Goal: Task Accomplishment & Management: Complete application form

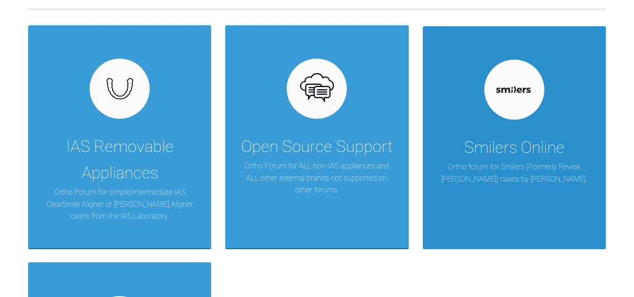
click at [510, 153] on div "Smilers Online" at bounding box center [514, 148] width 100 height 26
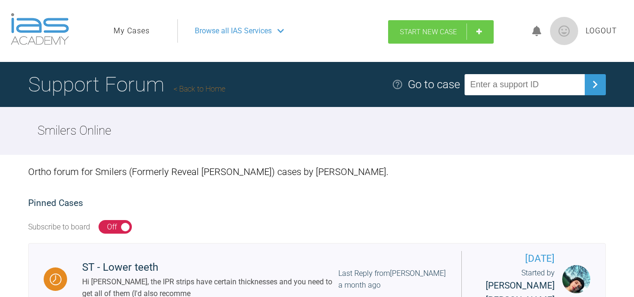
click at [438, 33] on span "Start New Case" at bounding box center [428, 32] width 57 height 8
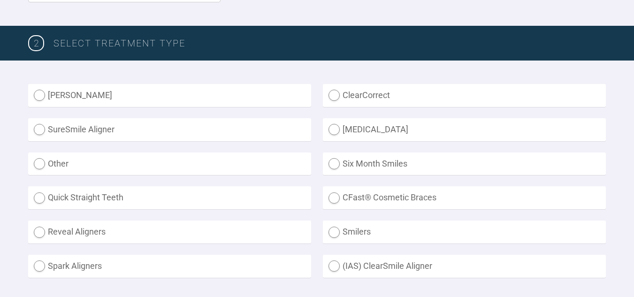
scroll to position [235, 0]
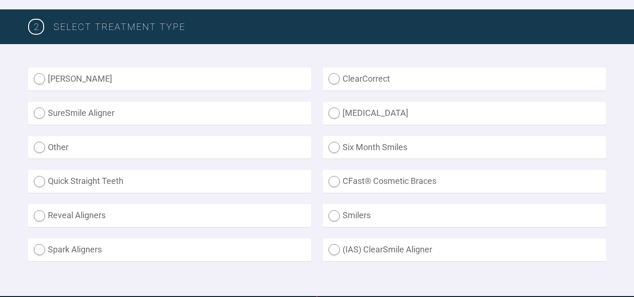
click at [338, 217] on label "Smilers" at bounding box center [464, 215] width 283 height 23
radio input "true"
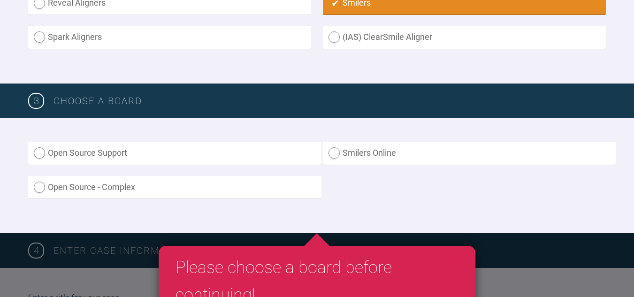
scroll to position [469, 0]
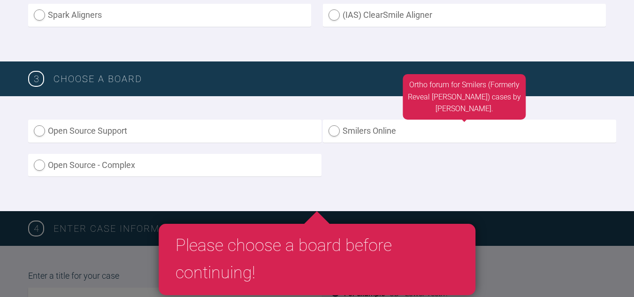
click at [343, 138] on label "Smilers Online" at bounding box center [469, 131] width 293 height 23
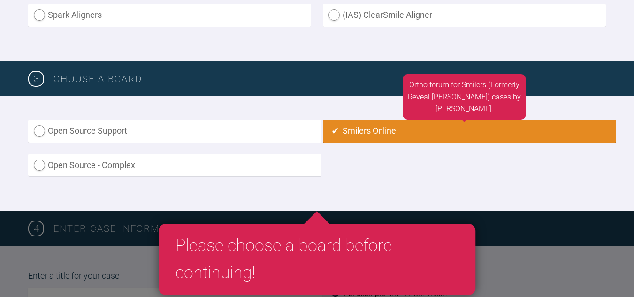
radio input "true"
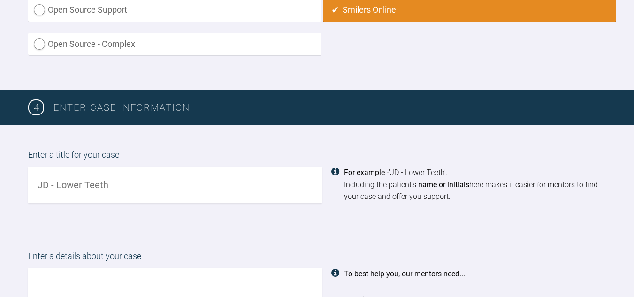
click at [133, 183] on input "text" at bounding box center [175, 185] width 294 height 36
drag, startPoint x: 133, startPoint y: 183, endPoint x: 128, endPoint y: 183, distance: 5.2
click at [128, 183] on input "text" at bounding box center [175, 185] width 294 height 36
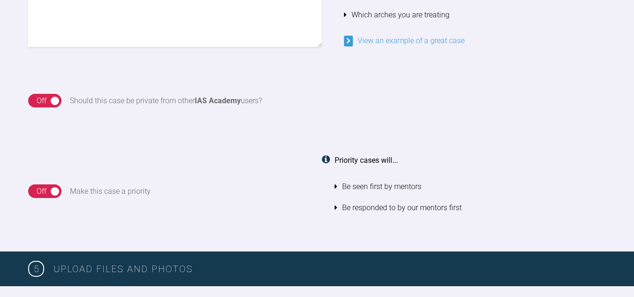
scroll to position [919, 0]
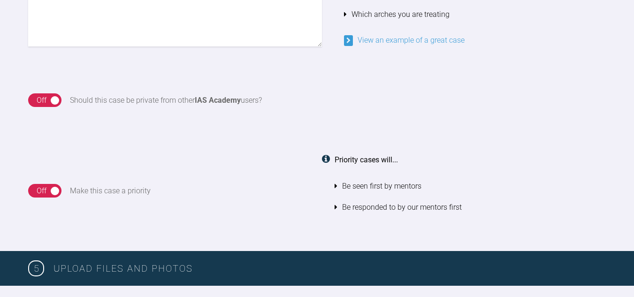
type input "RW -"
click at [54, 100] on div "On Off" at bounding box center [44, 100] width 33 height 14
click at [53, 102] on div "On Off" at bounding box center [44, 100] width 33 height 14
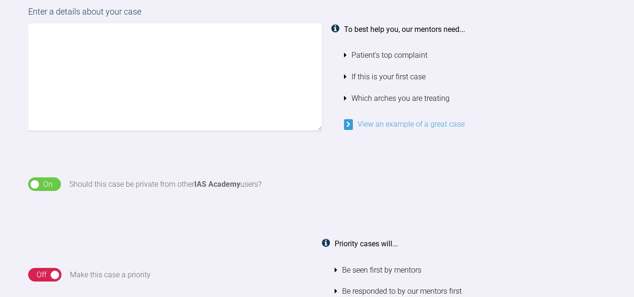
scroll to position [778, 0]
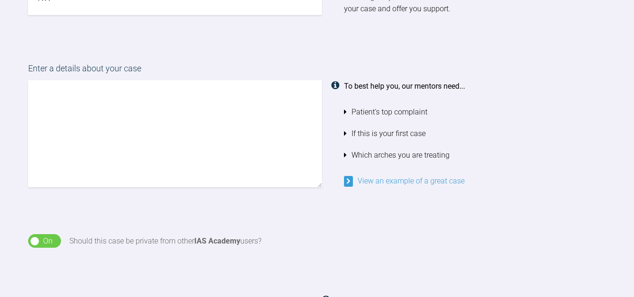
click at [182, 112] on textarea at bounding box center [175, 133] width 294 height 107
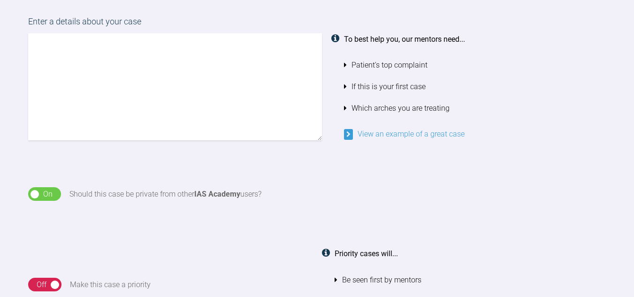
click at [376, 137] on div "Enter a details about your case To best help you, our mentors need... Patient's…" at bounding box center [317, 77] width 578 height 125
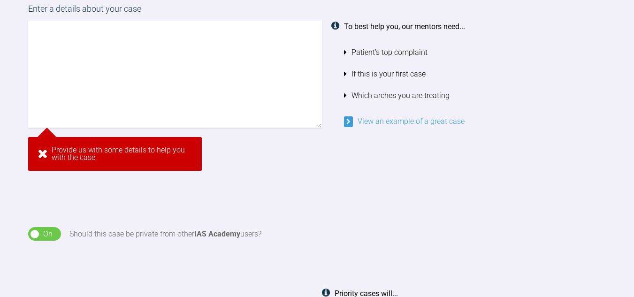
scroll to position [834, 0]
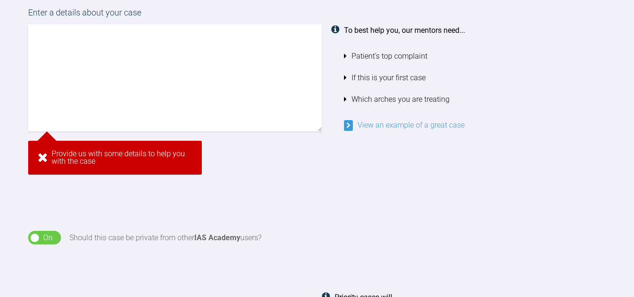
click at [378, 123] on link "View an example of a great case" at bounding box center [404, 125] width 121 height 9
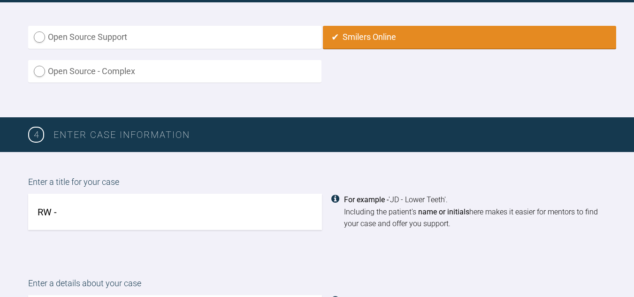
scroll to position [751, 0]
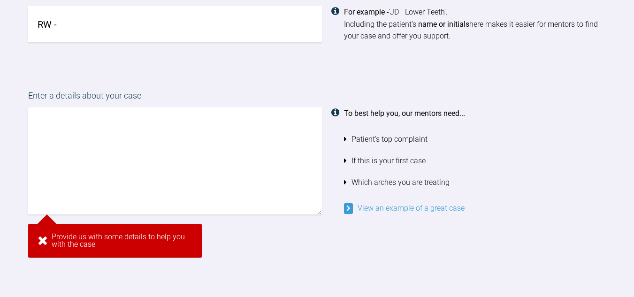
click at [130, 146] on textarea at bounding box center [175, 160] width 294 height 107
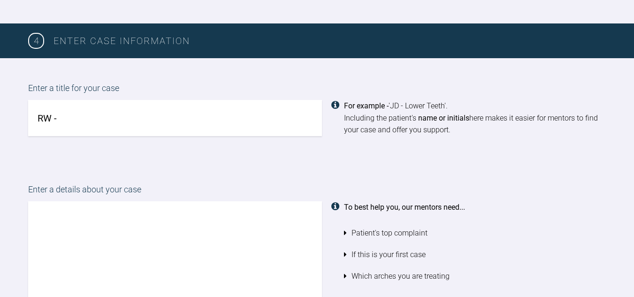
scroll to position [704, 0]
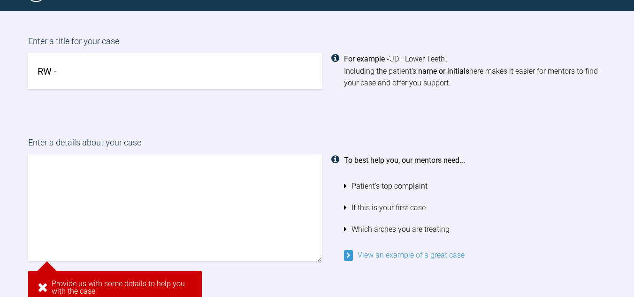
click at [188, 183] on textarea at bounding box center [175, 207] width 294 height 107
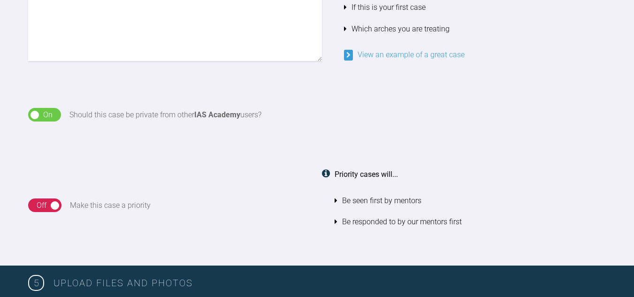
scroll to position [834, 0]
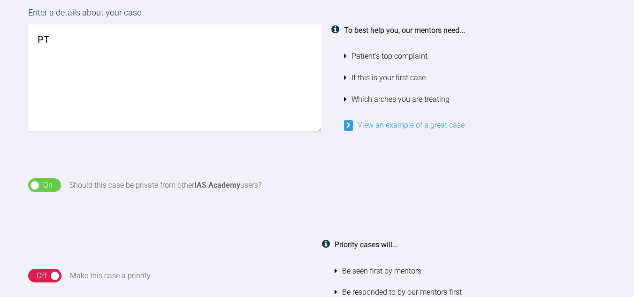
click at [50, 188] on div "On" at bounding box center [47, 185] width 9 height 12
click at [53, 182] on div "On Off" at bounding box center [44, 185] width 33 height 14
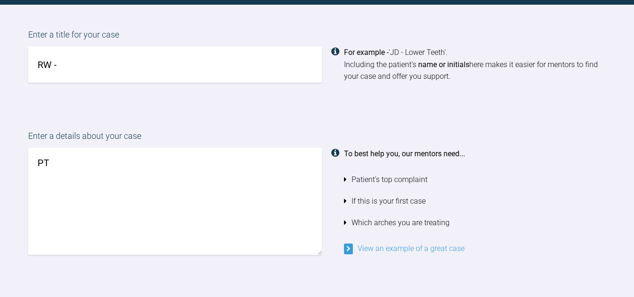
scroll to position [693, 0]
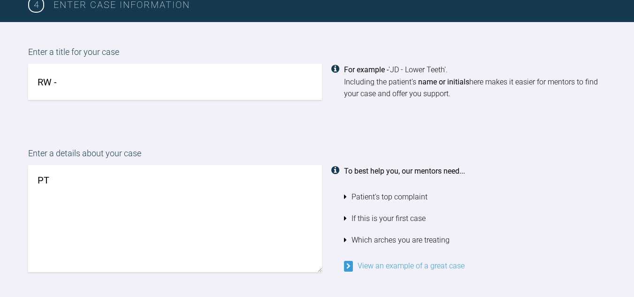
click at [69, 176] on textarea "PT" at bounding box center [175, 218] width 294 height 107
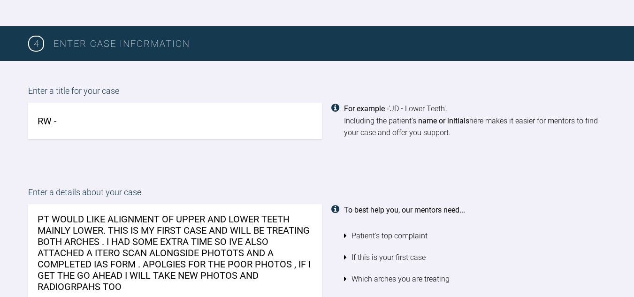
scroll to position [740, 0]
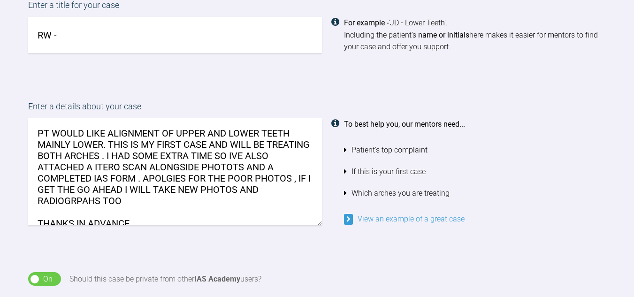
click at [264, 163] on textarea "PT WOULD LIKE ALIGNMENT OF UPPER AND LOWER TEETH MAINLY LOWER. THIS IS MY FIRST…" at bounding box center [175, 171] width 294 height 107
click at [107, 177] on textarea "PT WOULD LIKE ALIGNMENT OF UPPER AND LOWER TEETH MAINLY LOWER. THIS IS MY FIRST…" at bounding box center [175, 171] width 294 height 107
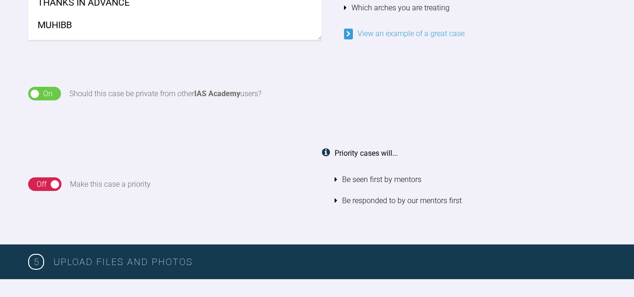
scroll to position [928, 0]
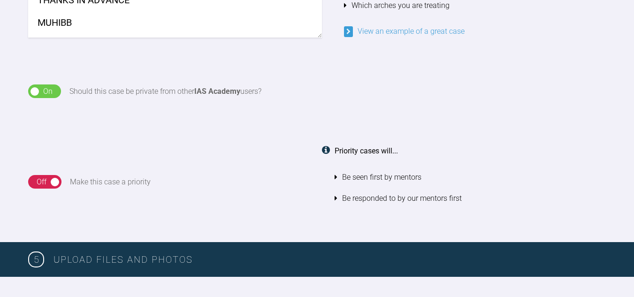
click at [43, 93] on div "On" at bounding box center [47, 91] width 9 height 12
click at [43, 93] on div "Off" at bounding box center [42, 91] width 10 height 12
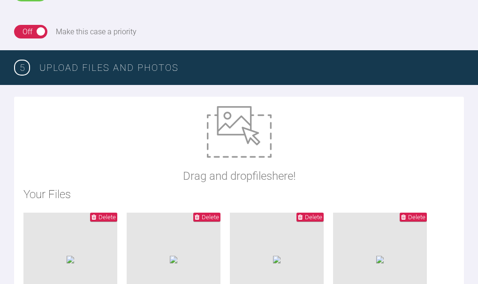
scroll to position [740, 0]
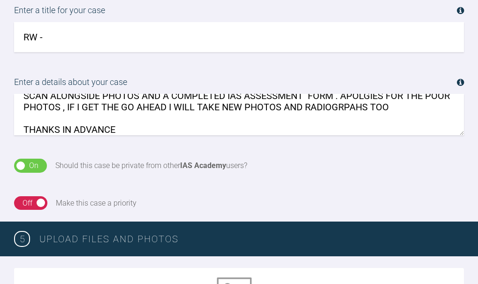
click at [157, 135] on textarea "PT WOULD LIKE ALIGNMENT OF UPPER AND LOWER TEETH MAINLY LOWER. THIS IS MY FIRST…" at bounding box center [239, 114] width 450 height 41
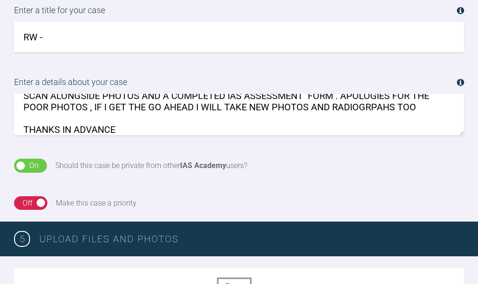
click at [63, 135] on textarea "PT WOULD LIKE ALIGNMENT OF UPPER AND LOWER TEETH MAINLY LOWER. THIS IS MY FIRST…" at bounding box center [239, 114] width 450 height 41
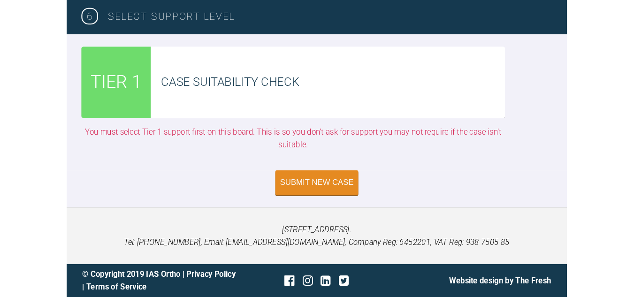
scroll to position [2148, 0]
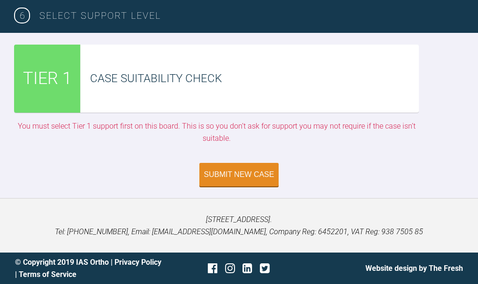
type textarea "PT WOULD LIKE ALIGNMENT OF UPPER AND LOWER TEETH MAINLY LOWER. THIS IS MY FIRST…"
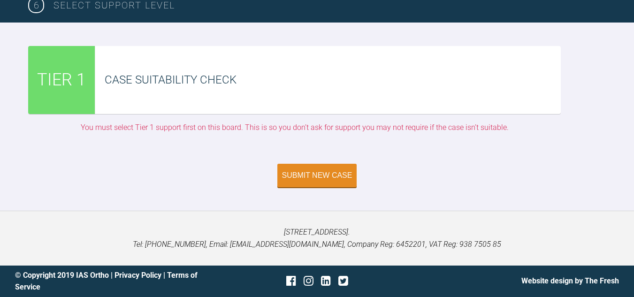
scroll to position [2101, 0]
click at [77, 94] on span "TIER 1" at bounding box center [61, 80] width 49 height 27
click at [168, 93] on div "Case Suitability Check" at bounding box center [328, 80] width 466 height 68
click at [322, 180] on div "Submit New Case" at bounding box center [317, 176] width 70 height 8
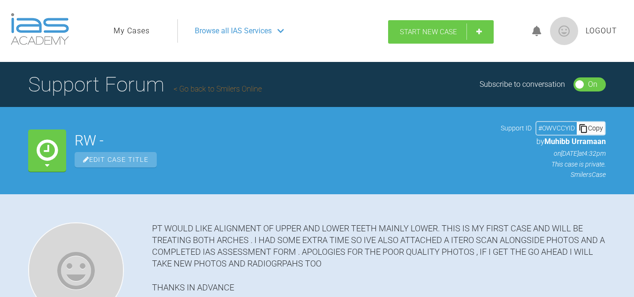
click at [437, 31] on span "Start New Case" at bounding box center [428, 32] width 57 height 8
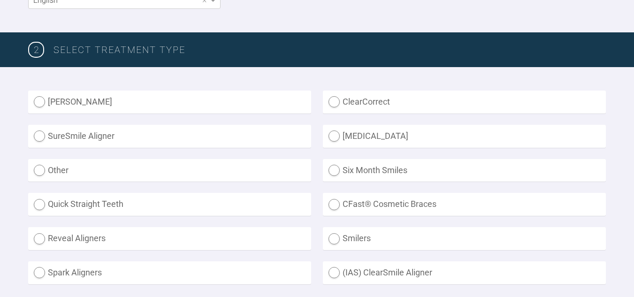
scroll to position [235, 0]
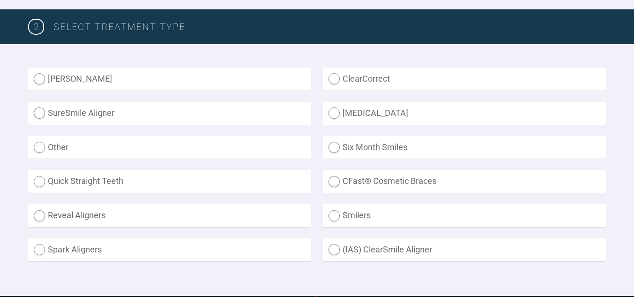
click at [358, 213] on label "Smilers" at bounding box center [464, 215] width 283 height 23
radio input "true"
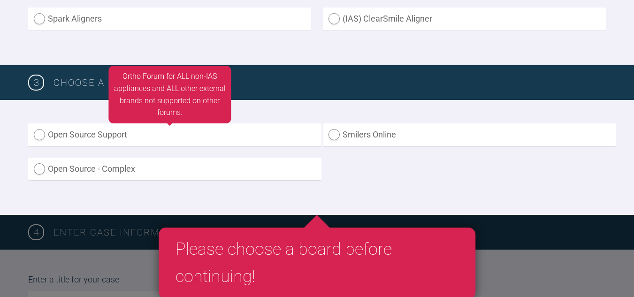
scroll to position [469, 0]
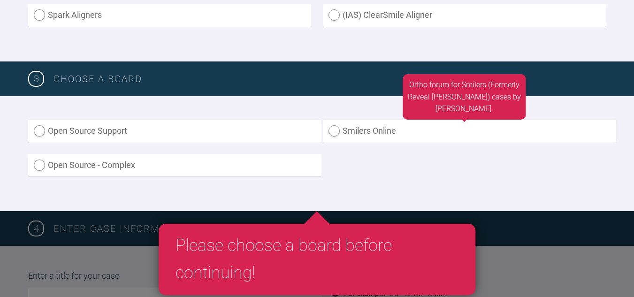
click at [381, 132] on label "Smilers Online" at bounding box center [469, 131] width 293 height 23
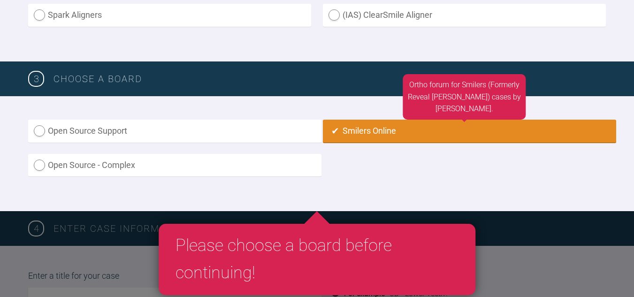
radio input "true"
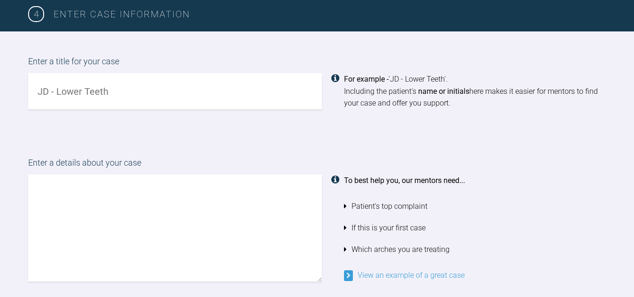
scroll to position [684, 0]
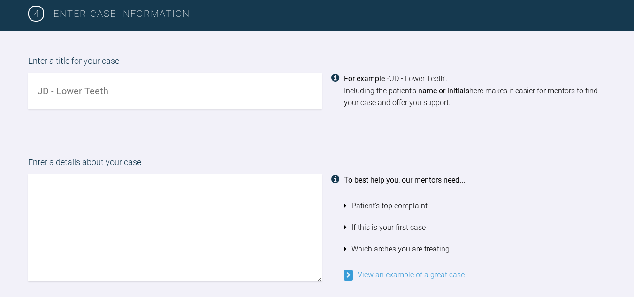
click at [133, 90] on input "text" at bounding box center [175, 91] width 294 height 36
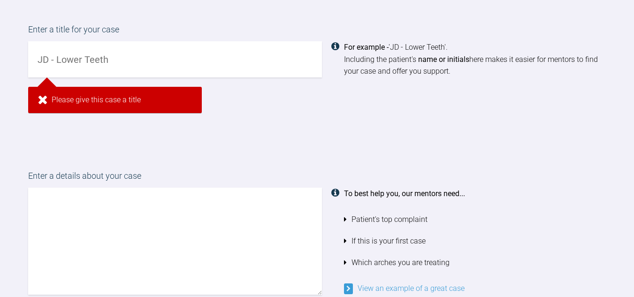
scroll to position [709, 0]
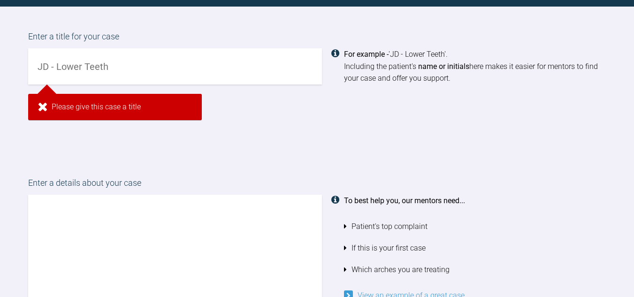
click at [123, 61] on input "text" at bounding box center [175, 66] width 294 height 36
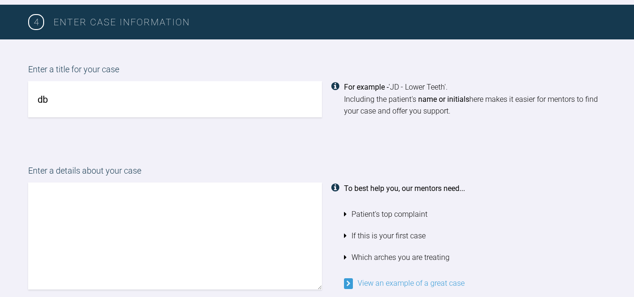
type input "d"
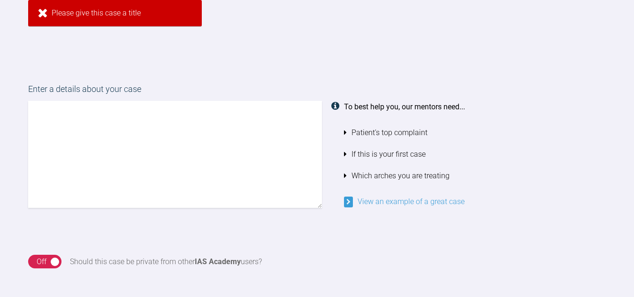
scroll to position [770, 0]
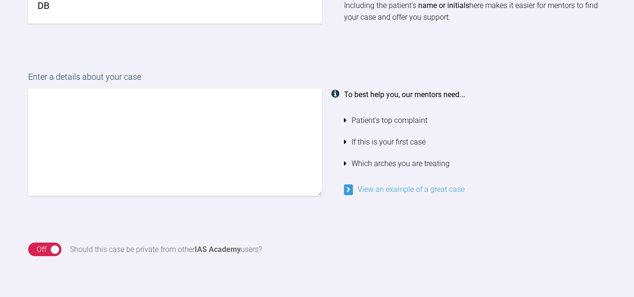
type input "DB"
click at [136, 100] on textarea at bounding box center [175, 142] width 294 height 107
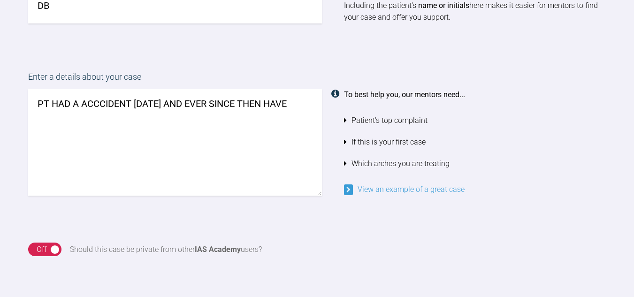
click at [41, 253] on div "Off" at bounding box center [42, 250] width 10 height 12
click at [73, 114] on textarea "PT HAD A ACCCIDENT 4 YEARS AGO AND EVER SINCE THEN HAVE" at bounding box center [175, 142] width 294 height 107
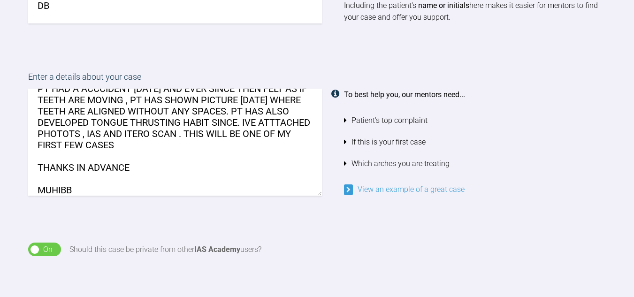
click at [267, 145] on textarea "PT HAD A ACCCIDENT 4 YEARS AGO AND EVER SINCE THEN FELT AS IF TEETH ARE MOVING …" at bounding box center [175, 142] width 294 height 107
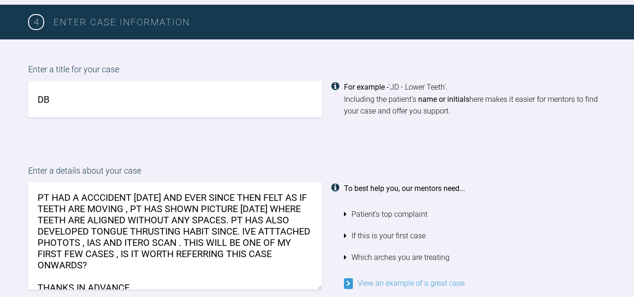
scroll to position [36, 0]
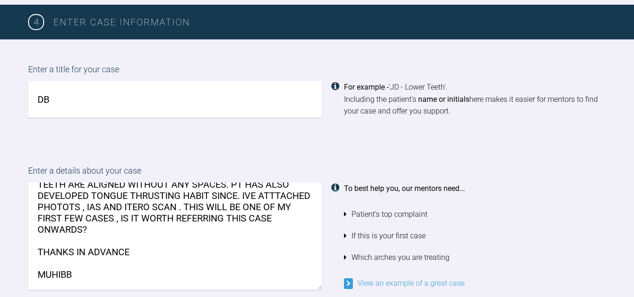
click at [229, 205] on textarea "PT HAD A ACCCIDENT 4 YEARS AGO AND EVER SINCE THEN FELT AS IF TEETH ARE MOVING …" at bounding box center [175, 236] width 294 height 107
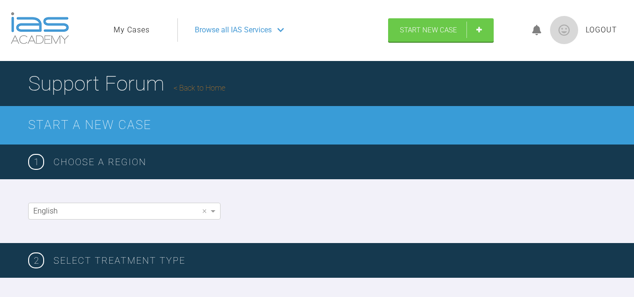
scroll to position [0, 0]
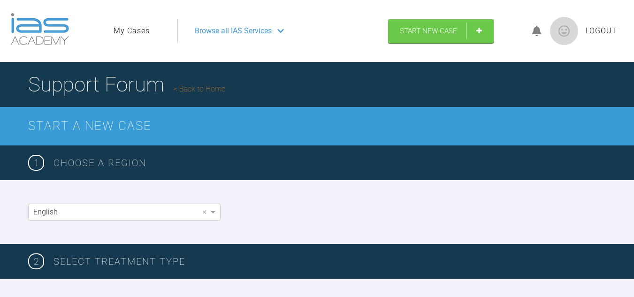
type textarea "PT HAD A ACCCIDENT 4 YEARS AGO AND EVER SINCE THEN FELT AS IF TEETH ARE MOVING …"
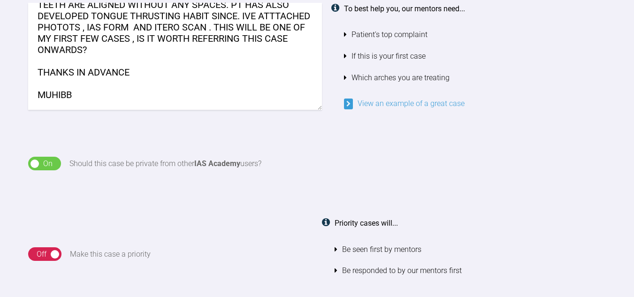
scroll to position [845, 0]
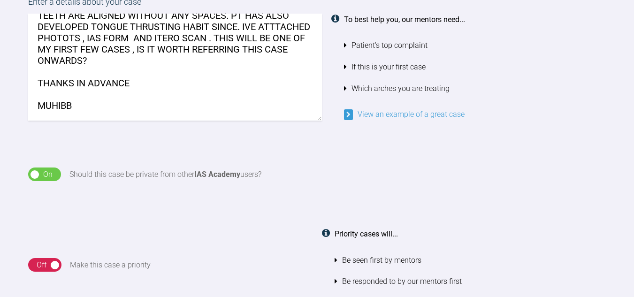
click at [243, 61] on textarea "PT HAD A ACCCIDENT 4 YEARS AGO AND EVER SINCE THEN FELT AS IF TEETH ARE MOVING …" at bounding box center [175, 67] width 294 height 107
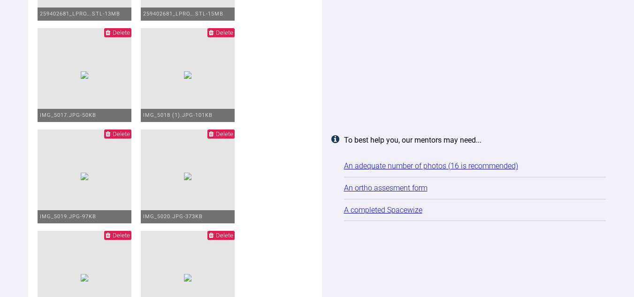
scroll to position [1408, 0]
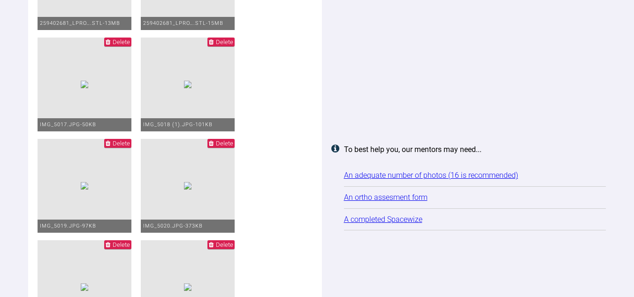
click at [370, 180] on link "An adequate number of photos (16 is recommended)" at bounding box center [431, 175] width 174 height 9
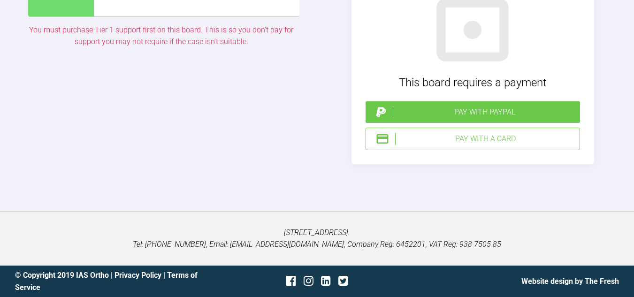
scroll to position [2206, 0]
click at [396, 135] on div "Pay with a Card" at bounding box center [485, 139] width 181 height 12
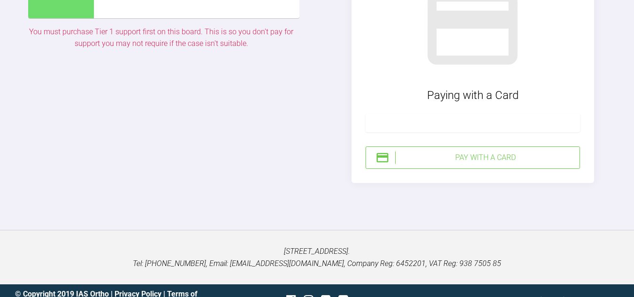
scroll to position [2159, 0]
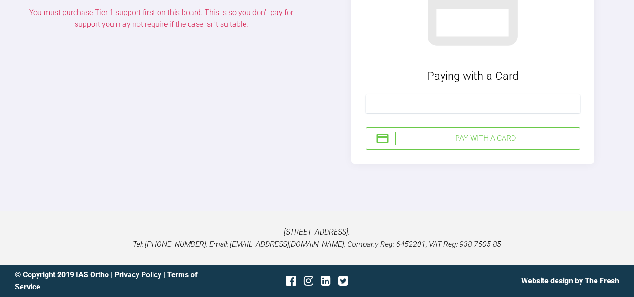
click at [518, 145] on div "Pay with a Card" at bounding box center [485, 138] width 181 height 12
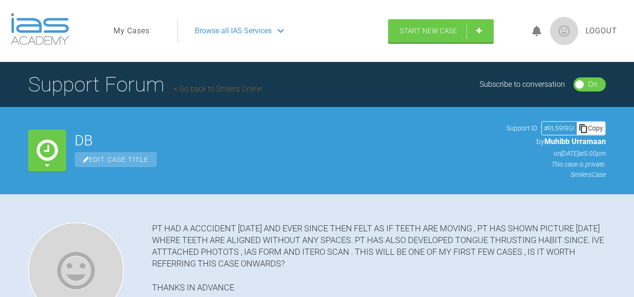
click at [598, 31] on span "Logout" at bounding box center [601, 31] width 31 height 12
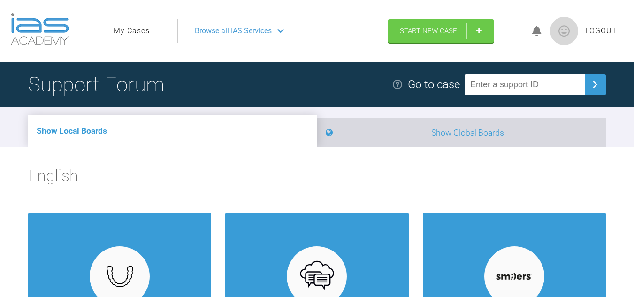
click at [386, 131] on li "Show Global Boards" at bounding box center [461, 132] width 289 height 29
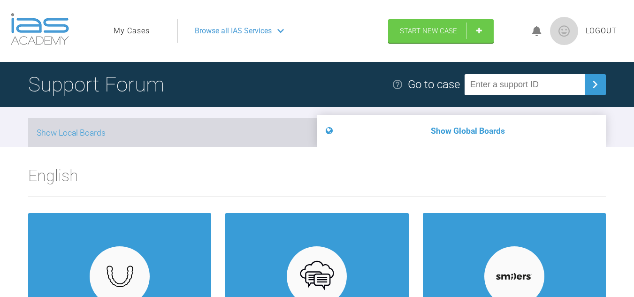
click at [244, 134] on li "Show Local Boards" at bounding box center [172, 132] width 289 height 29
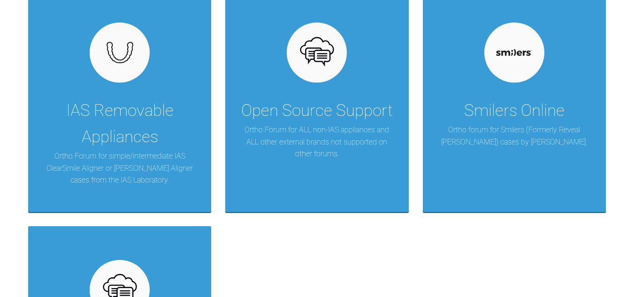
scroll to position [235, 0]
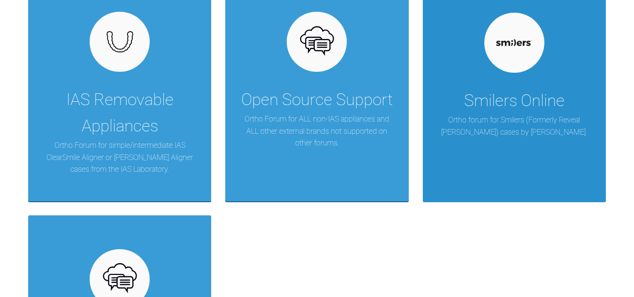
click at [554, 139] on div "Smilers Online Ortho forum for Smilers (Formerly Reveal Aligner) cases by Henry…" at bounding box center [514, 90] width 183 height 223
